Goal: Transaction & Acquisition: Purchase product/service

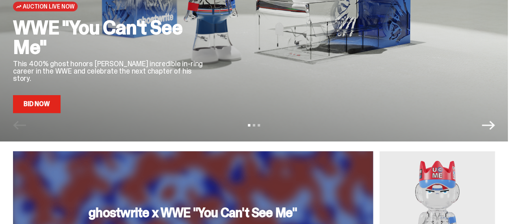
scroll to position [122, 0]
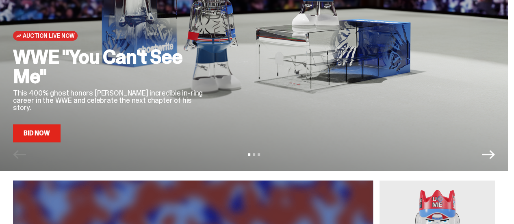
click at [58, 130] on link "Bid Now" at bounding box center [37, 133] width 48 height 18
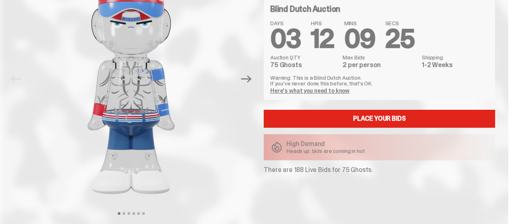
scroll to position [41, 0]
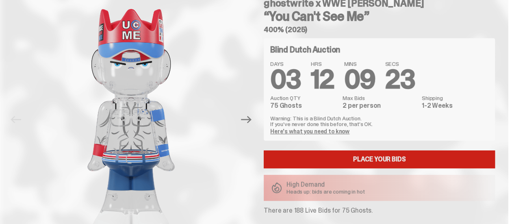
click at [338, 159] on link "Place your Bids" at bounding box center [379, 159] width 231 height 18
